Goal: Check status: Check status

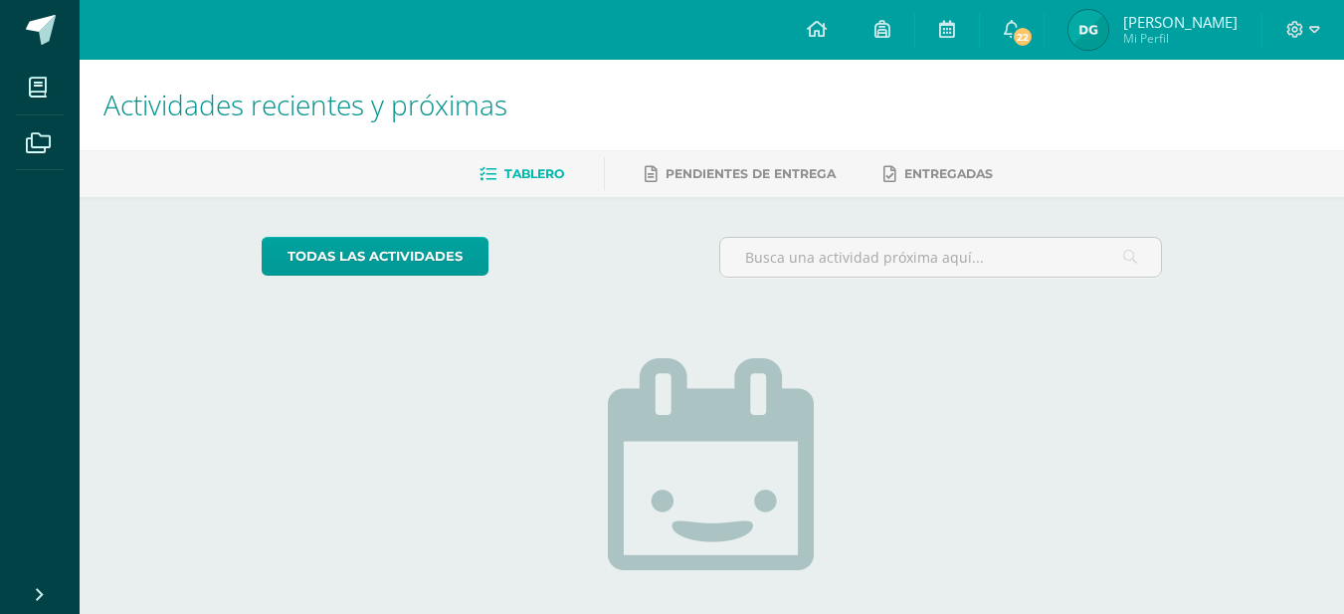
click at [1108, 23] on img at bounding box center [1089, 30] width 40 height 40
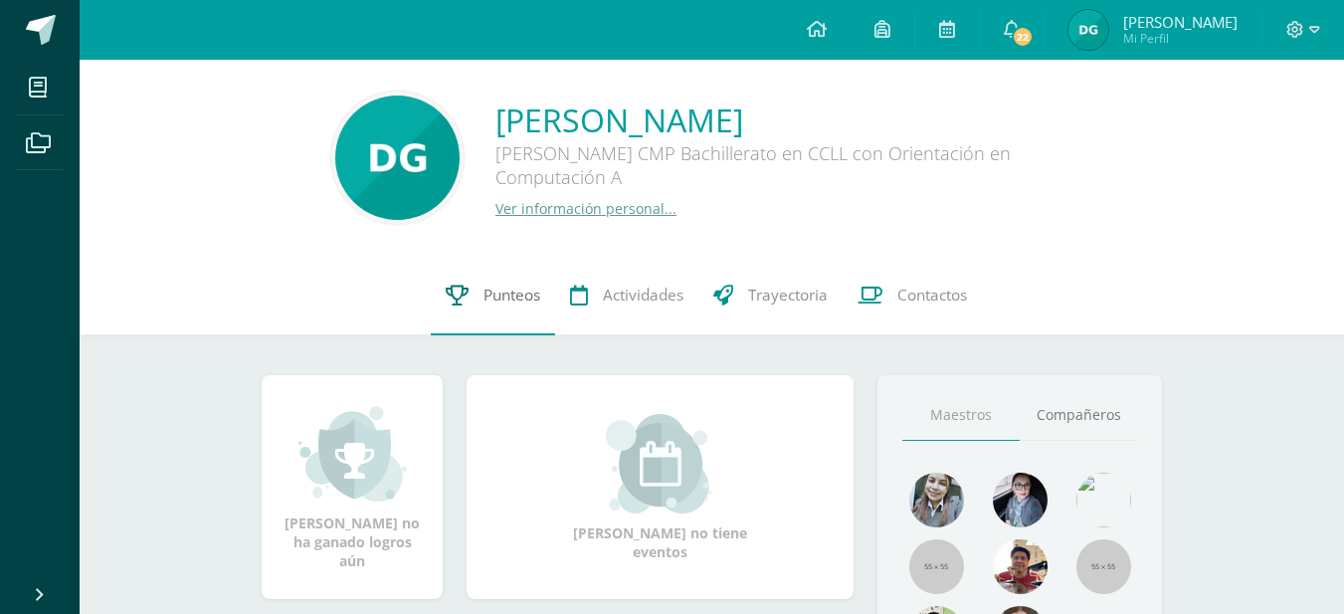
click at [515, 297] on span "Punteos" at bounding box center [512, 295] width 57 height 21
